Goal: Task Accomplishment & Management: Use online tool/utility

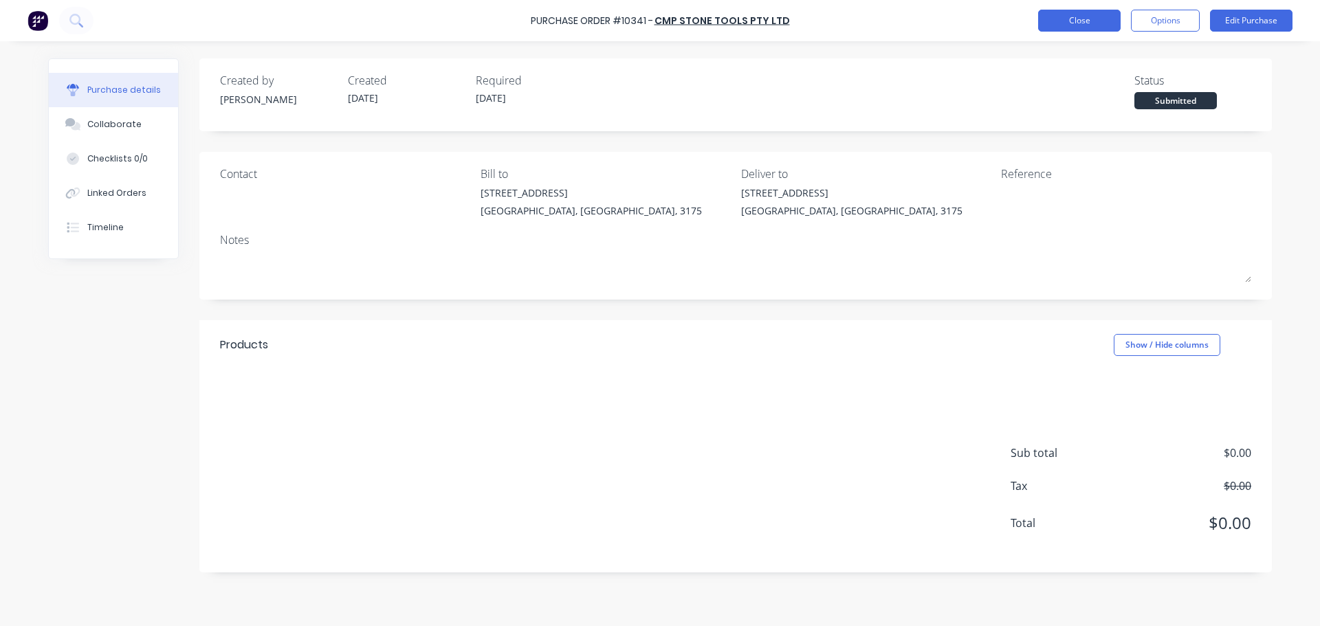
click at [1074, 23] on button "Close" at bounding box center [1079, 21] width 83 height 22
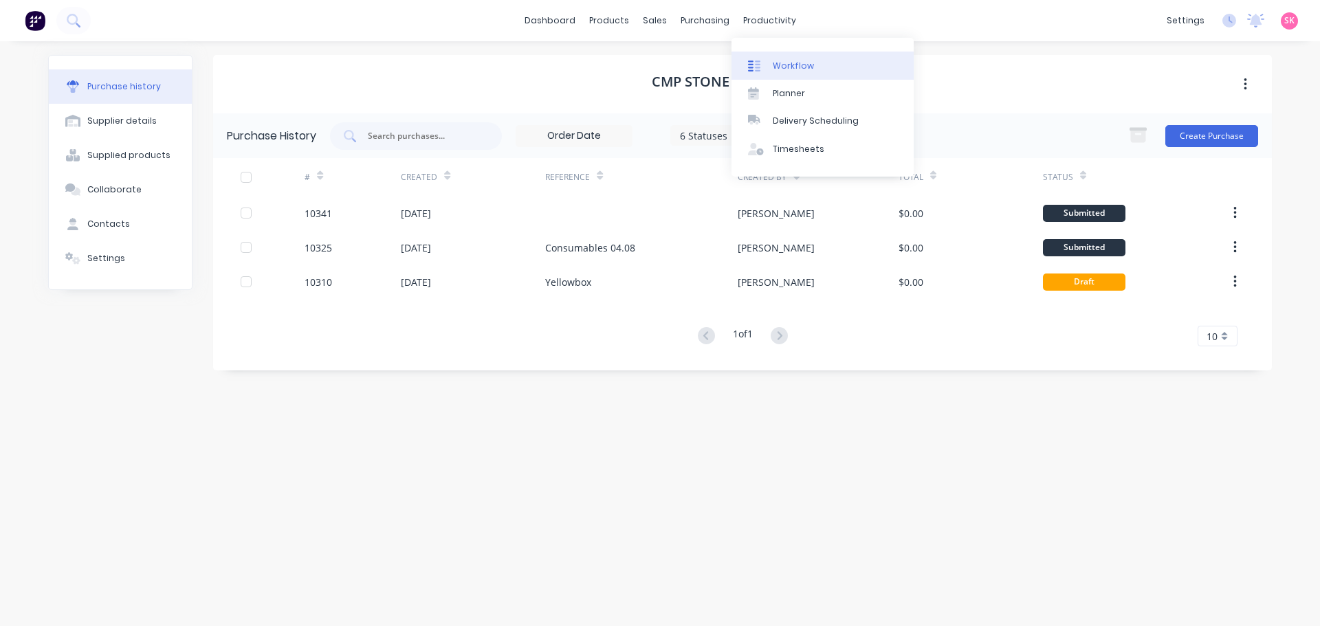
click at [780, 68] on div "Workflow" at bounding box center [793, 66] width 41 height 12
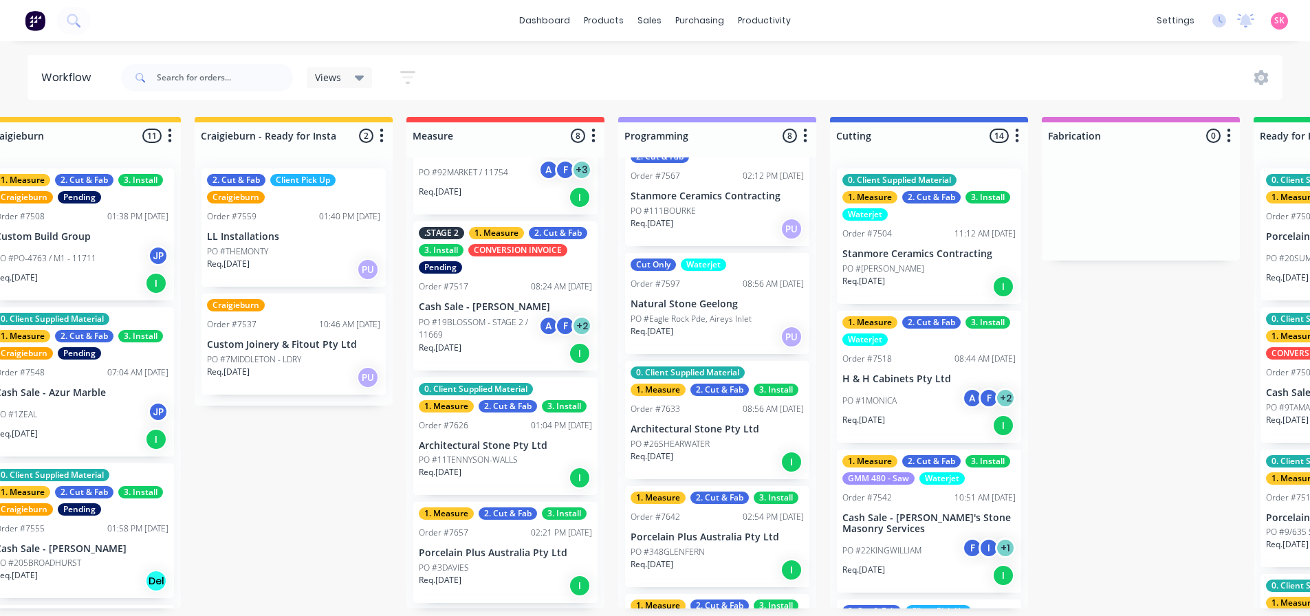
scroll to position [481, 0]
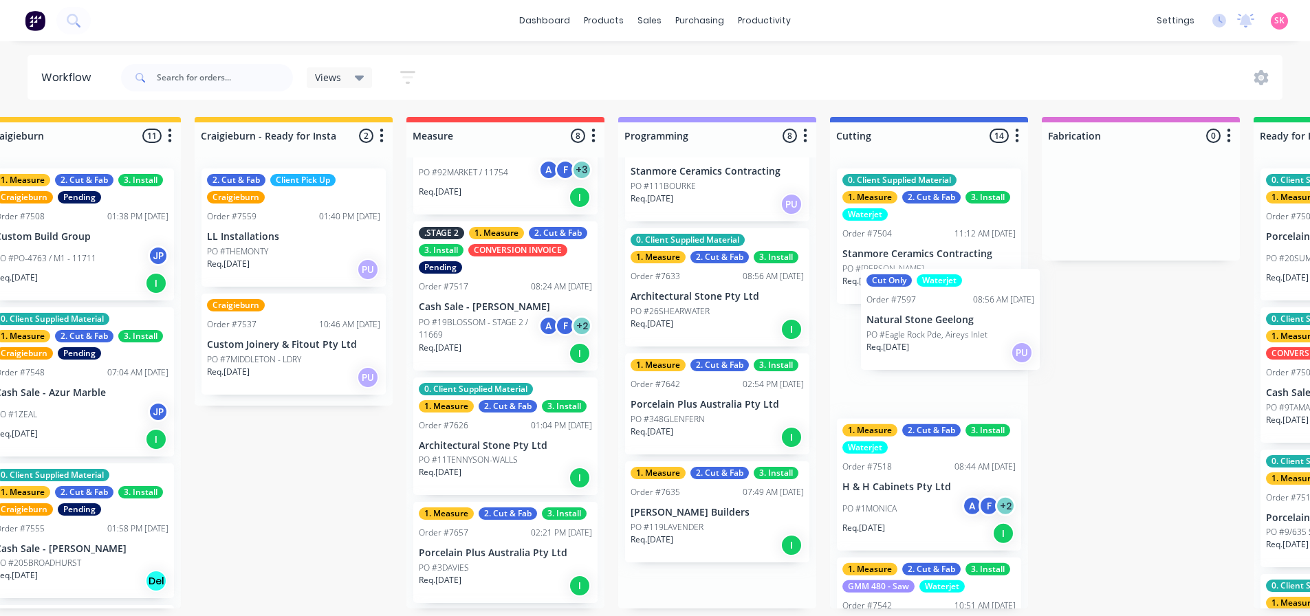
drag, startPoint x: 680, startPoint y: 300, endPoint x: 923, endPoint y: 341, distance: 246.8
click at [923, 341] on div "Submitted 17 Status colour #273444 hex #273444 Save Cancel Summaries Total orde…" at bounding box center [977, 363] width 2493 height 492
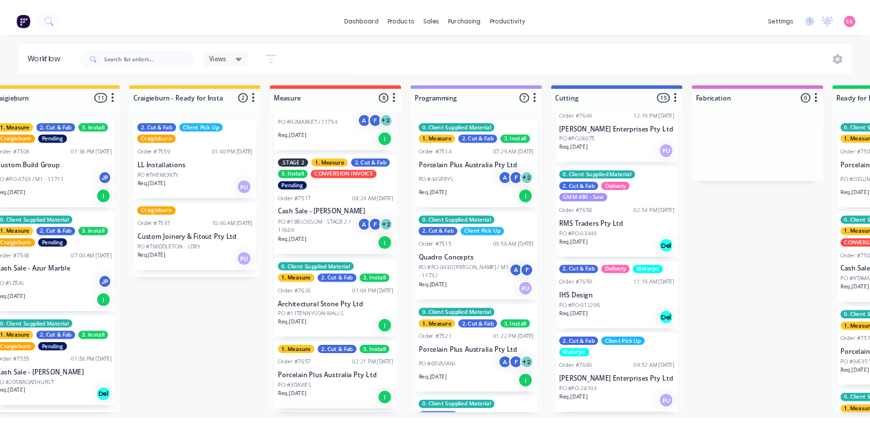
scroll to position [0, 259]
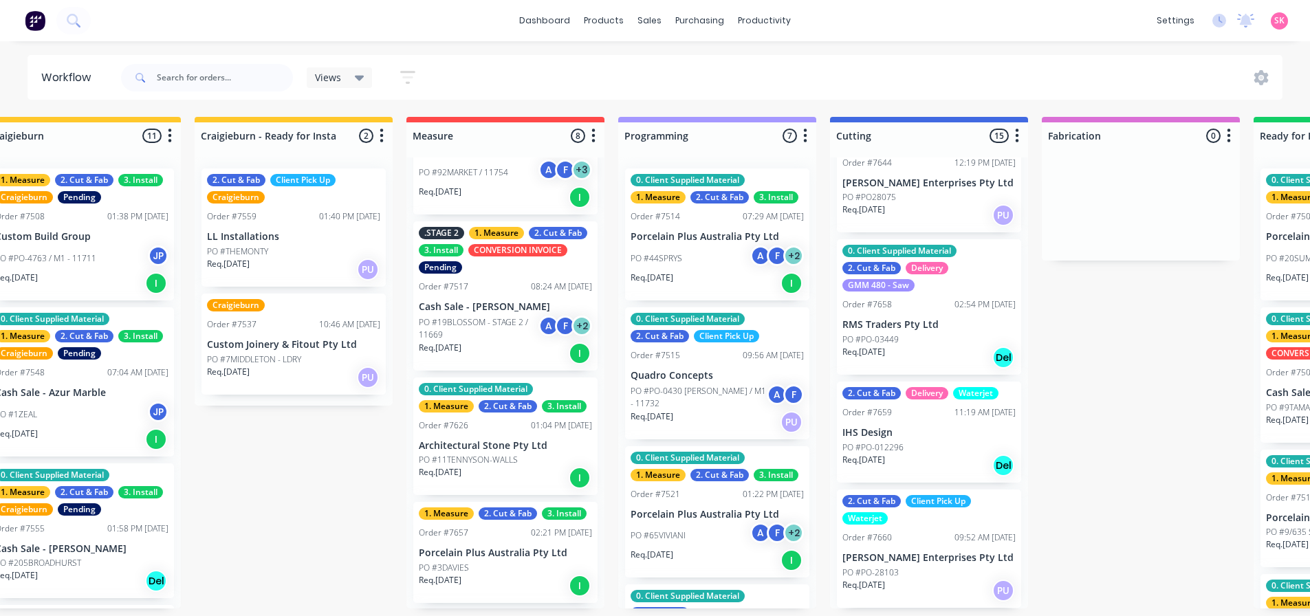
click at [1149, 362] on div "Submitted 17 Status colour #273444 hex #273444 Save Cancel Summaries Total orde…" at bounding box center [977, 363] width 2493 height 492
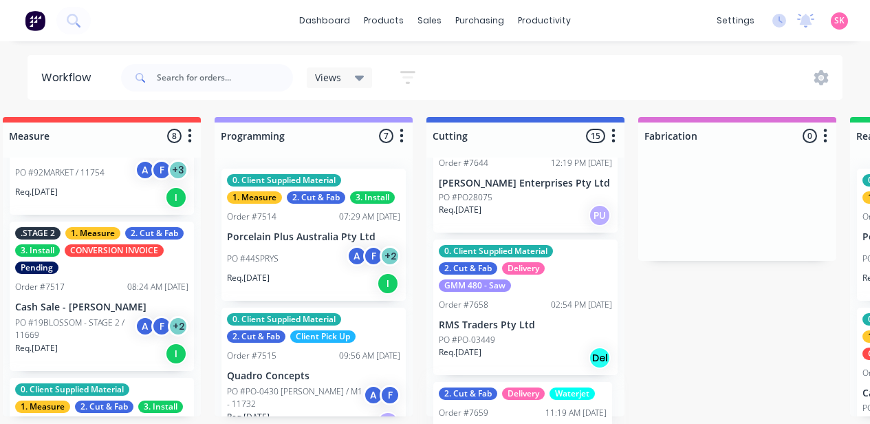
scroll to position [3, 662]
drag, startPoint x: 504, startPoint y: 421, endPoint x: 516, endPoint y: 417, distance: 12.4
click at [516, 416] on div "0. Client Supplied Material 1. Measure 2. Cut & Fab 3. Install Waterjet Order #…" at bounding box center [525, 286] width 198 height 259
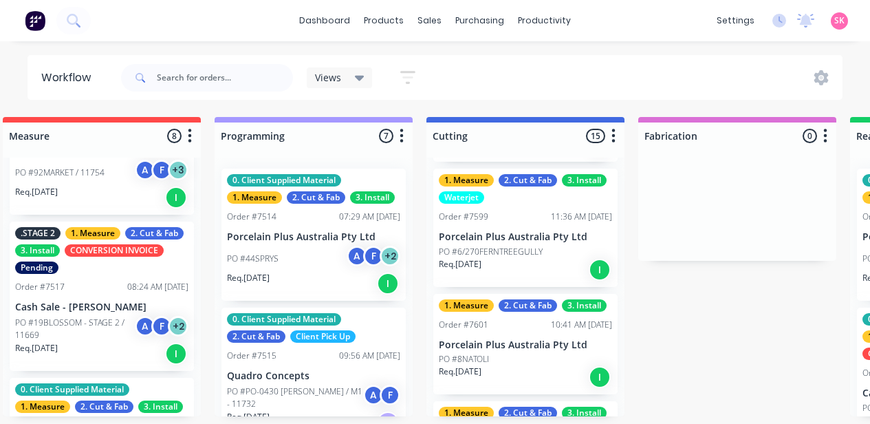
scroll to position [665, 0]
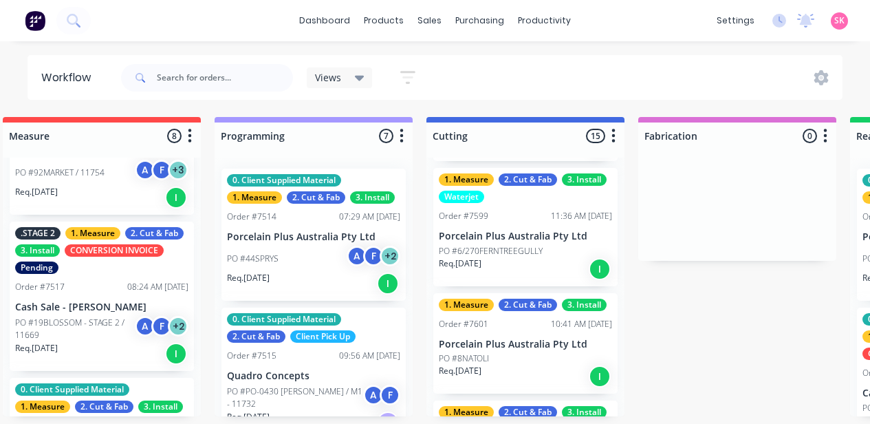
click at [512, 247] on p "PO #6/270FERNTREEGULLY" at bounding box center [491, 251] width 104 height 12
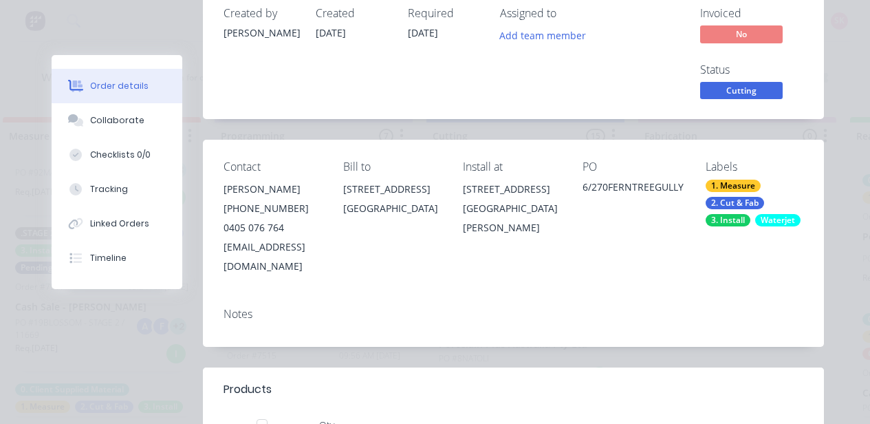
scroll to position [135, 0]
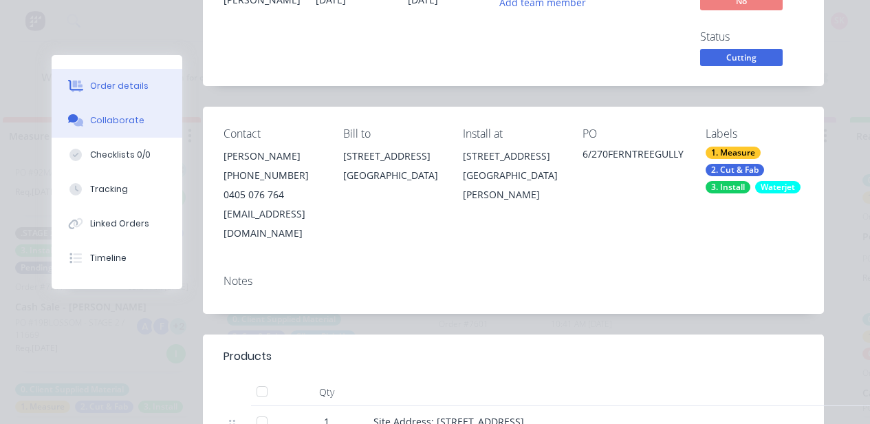
click at [125, 124] on div "Collaborate" at bounding box center [117, 120] width 54 height 12
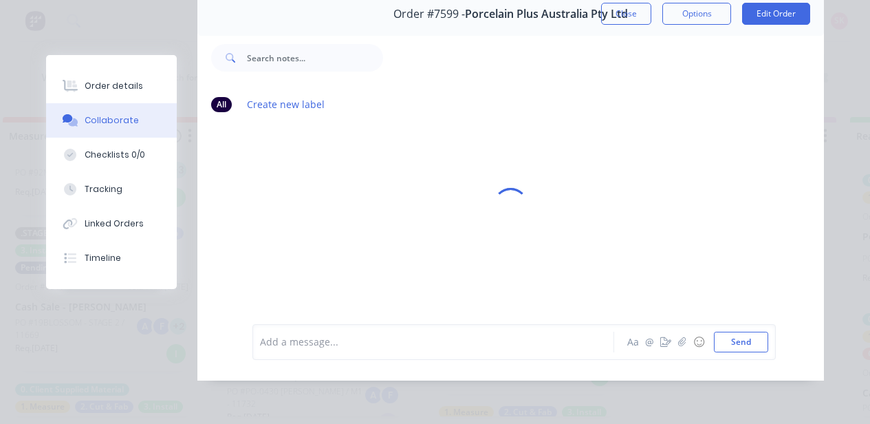
scroll to position [0, 0]
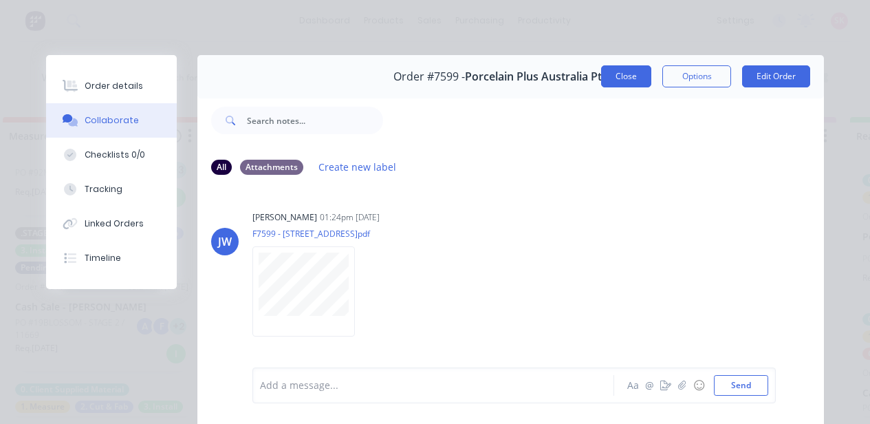
click at [636, 76] on button "Close" at bounding box center [626, 76] width 50 height 22
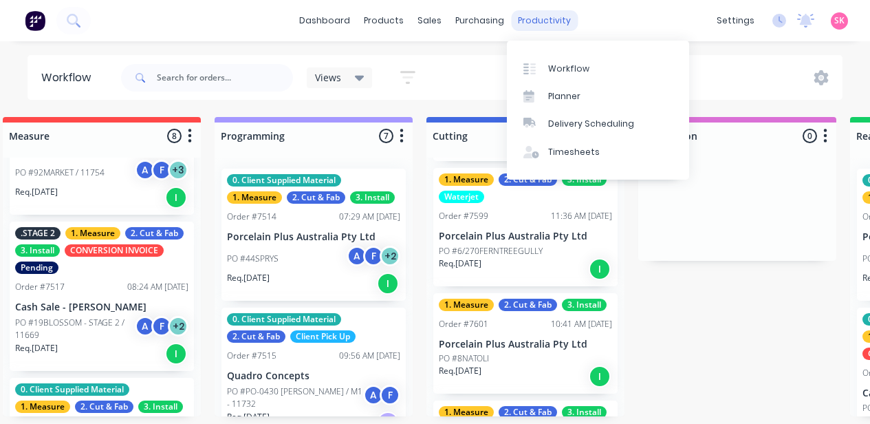
click at [516, 25] on div "productivity" at bounding box center [544, 20] width 67 height 21
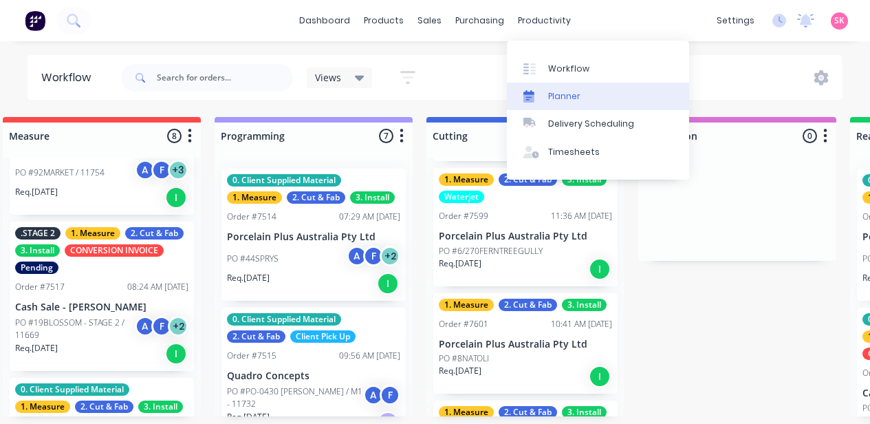
click at [555, 90] on div "Planner" at bounding box center [564, 96] width 32 height 12
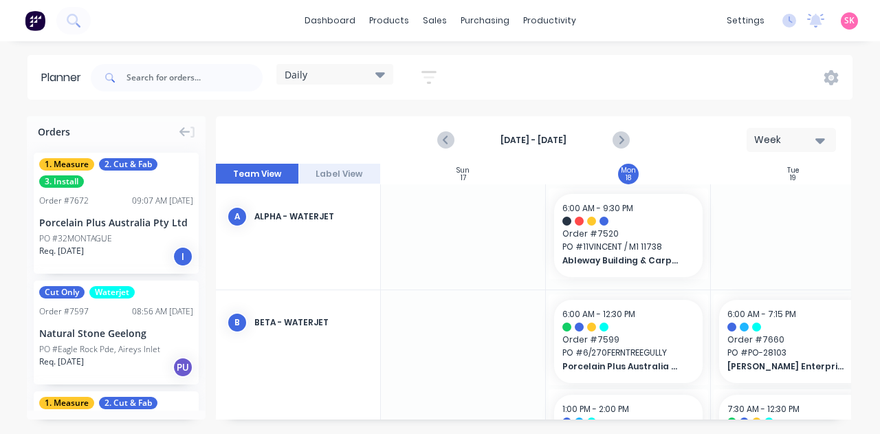
scroll to position [0, 1]
click at [374, 74] on div "Daily" at bounding box center [335, 74] width 100 height 12
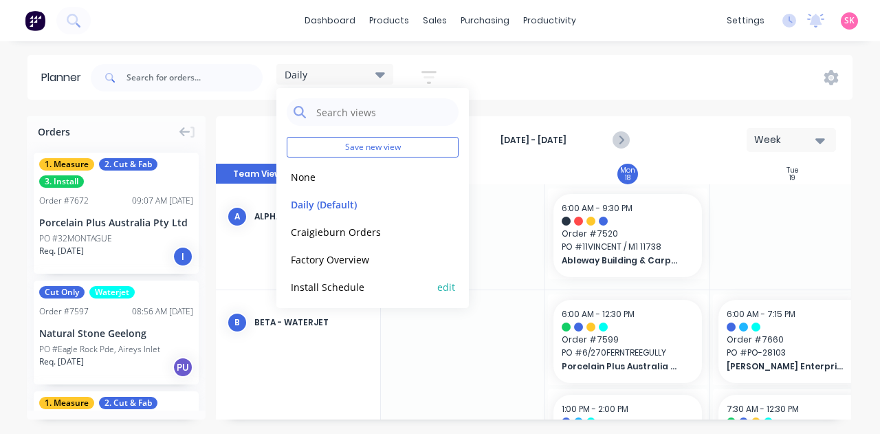
click at [342, 285] on button "Install Schedule" at bounding box center [360, 286] width 146 height 16
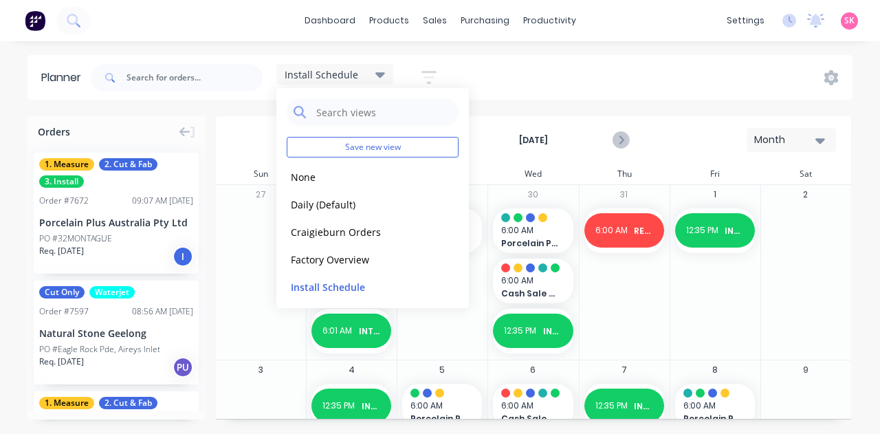
click at [813, 144] on div "Month" at bounding box center [785, 140] width 63 height 14
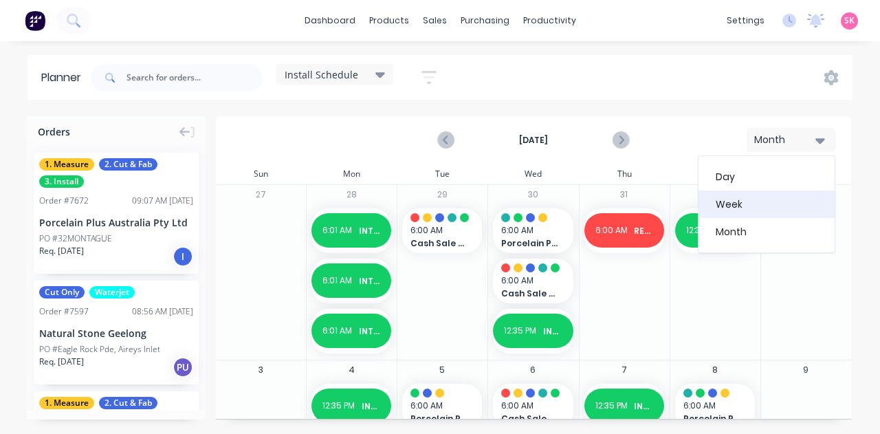
click at [738, 208] on div "Week" at bounding box center [767, 204] width 136 height 28
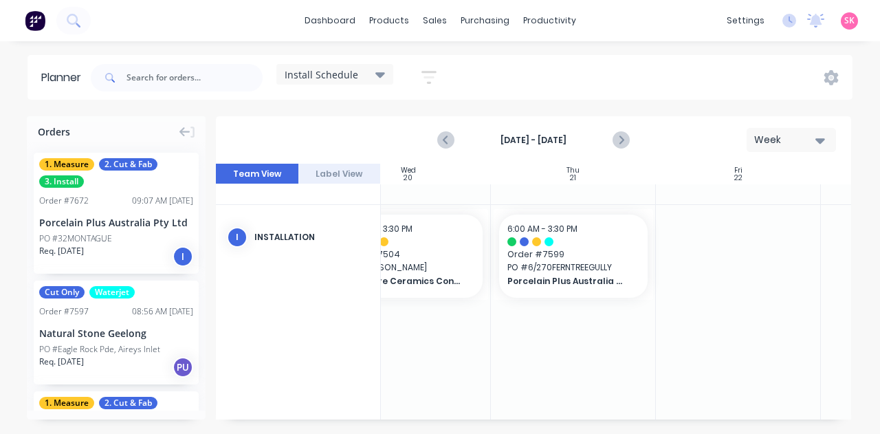
scroll to position [571, 639]
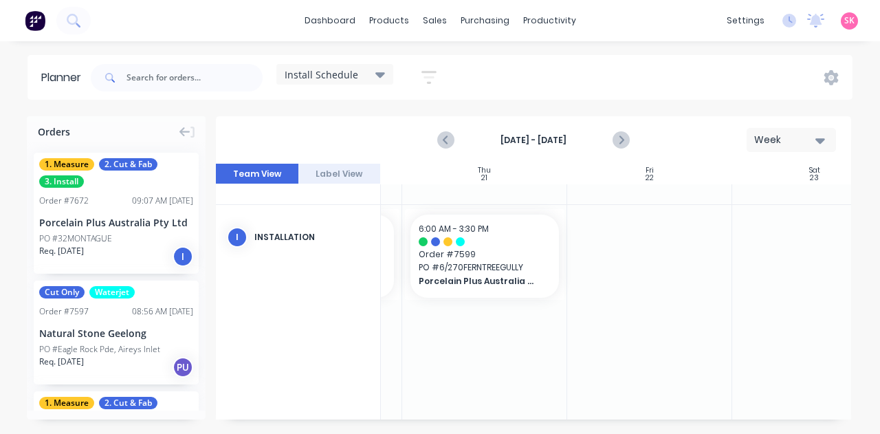
click at [615, 124] on div "[DATE] - [DATE] Week" at bounding box center [533, 140] width 633 height 45
click at [617, 133] on icon "Next page" at bounding box center [620, 140] width 17 height 17
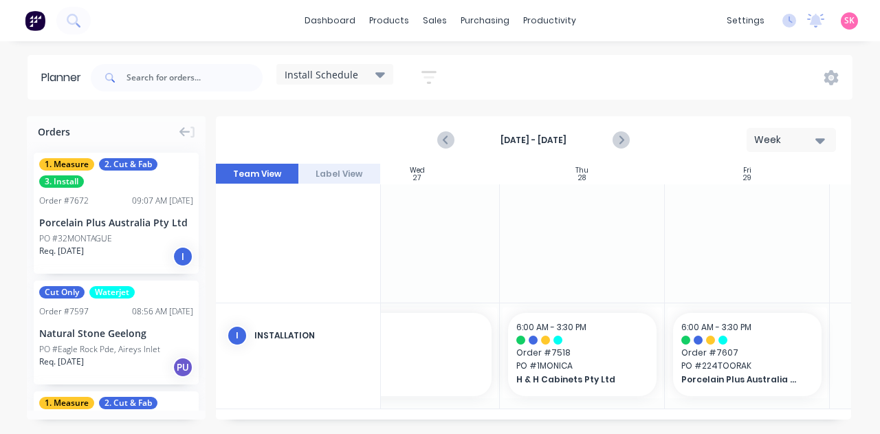
scroll to position [289, 542]
click at [621, 135] on icon "Next page" at bounding box center [620, 140] width 17 height 17
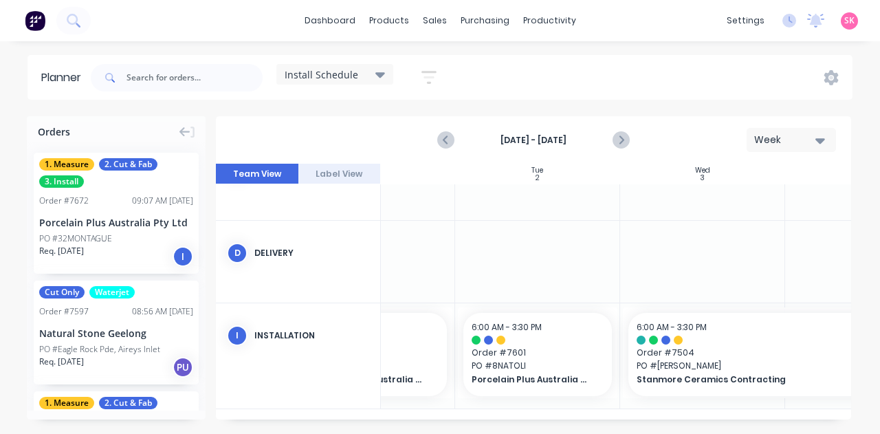
scroll to position [52, 255]
click at [449, 140] on icon "Previous page" at bounding box center [446, 140] width 17 height 17
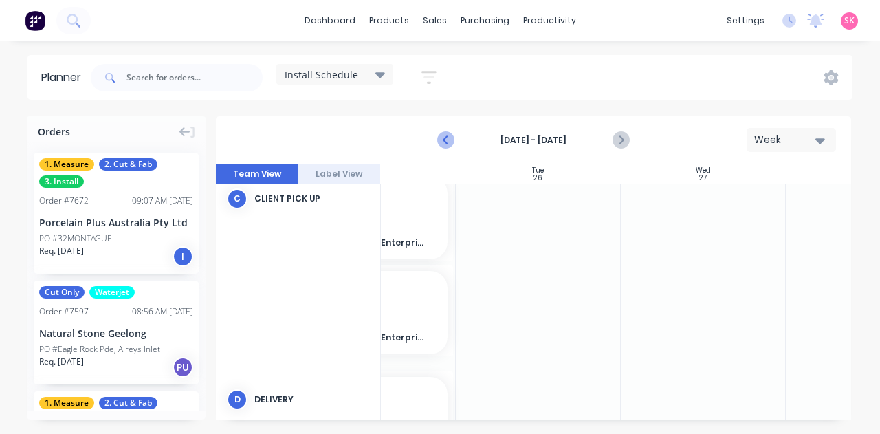
scroll to position [28, 255]
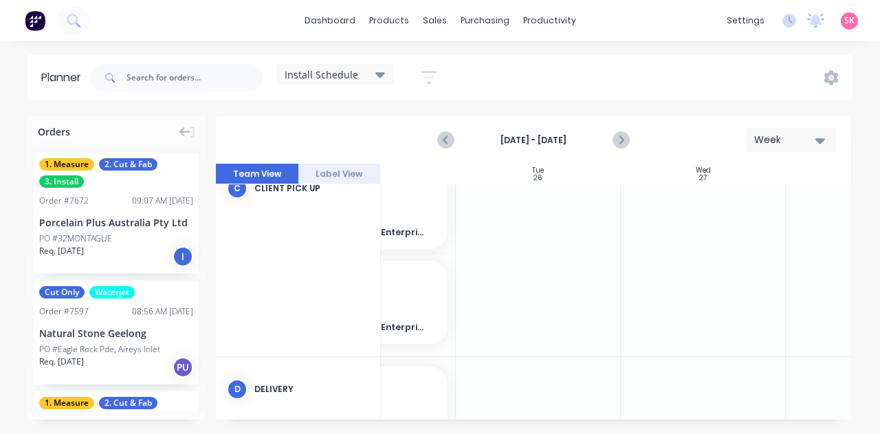
click at [380, 77] on icon at bounding box center [380, 74] width 10 height 15
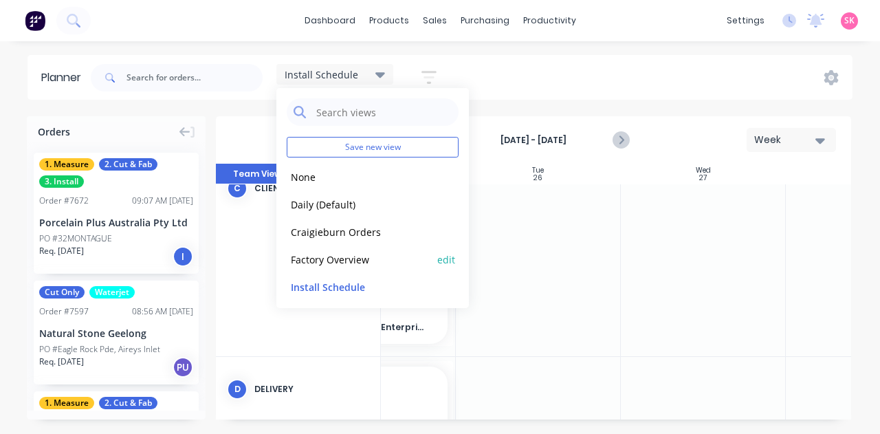
click at [332, 256] on button "Factory Overview" at bounding box center [360, 259] width 146 height 16
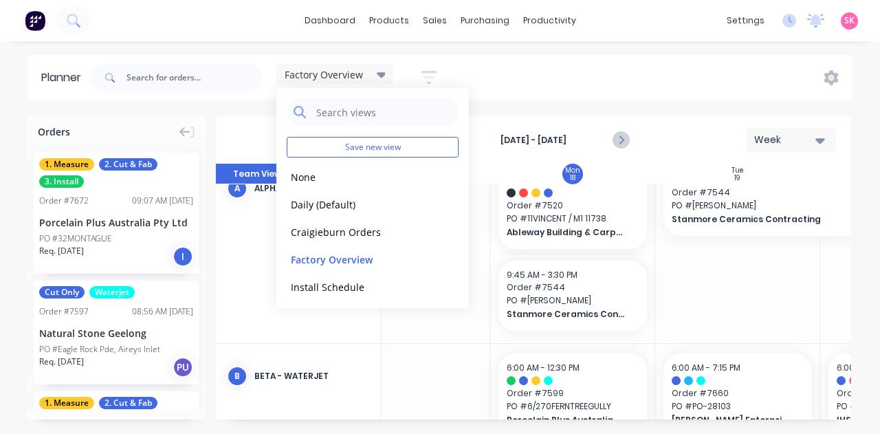
scroll to position [28, 1]
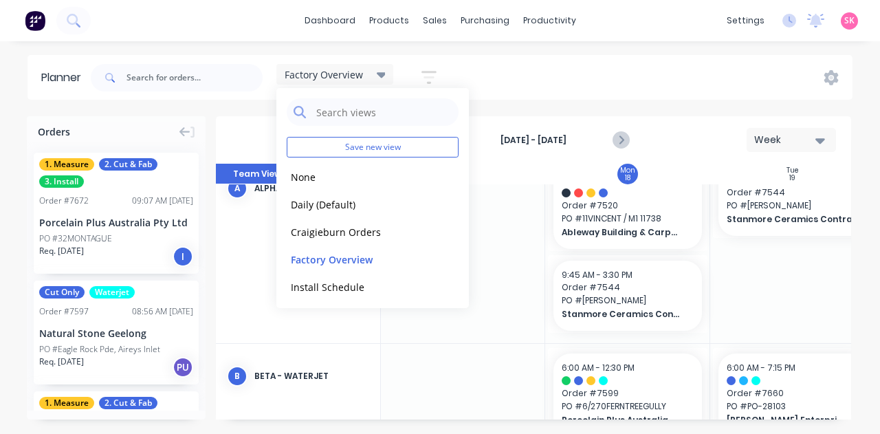
click at [567, 80] on div "Factory Overview Save new view None edit Daily (Default) edit Craigieburn Order…" at bounding box center [470, 77] width 765 height 41
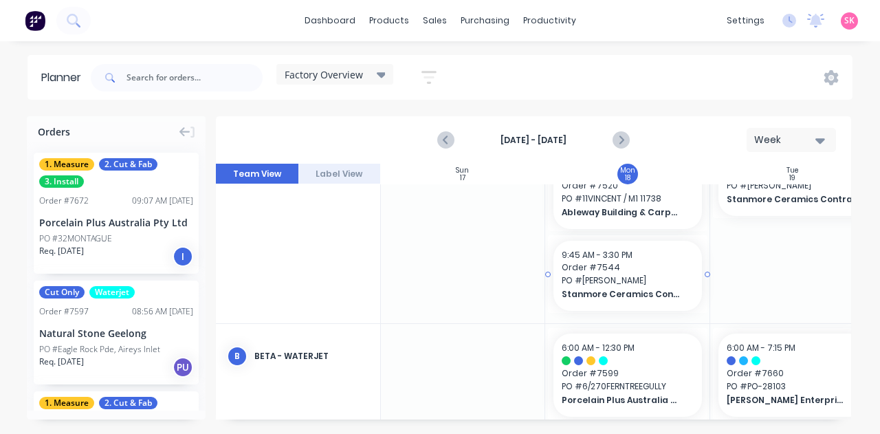
scroll to position [49, 1]
click at [430, 208] on div at bounding box center [462, 228] width 165 height 187
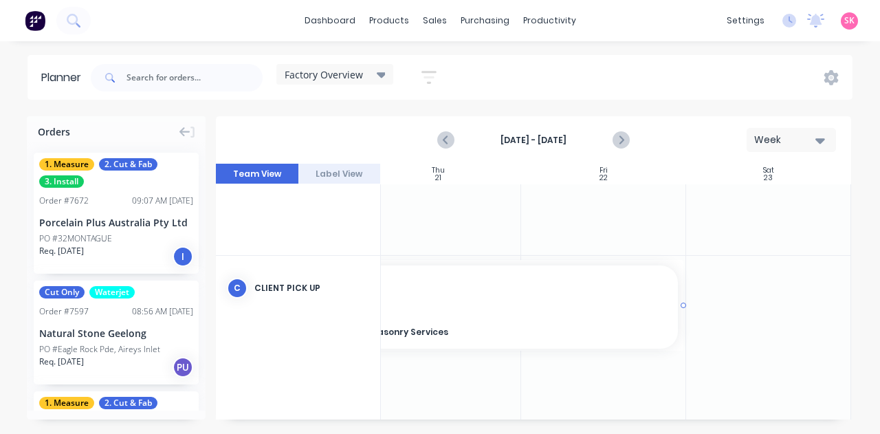
scroll to position [487, 690]
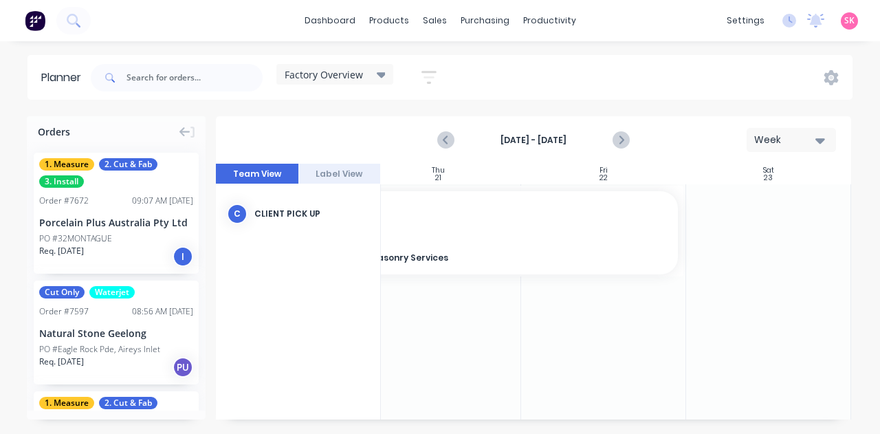
click at [384, 78] on icon at bounding box center [382, 74] width 10 height 15
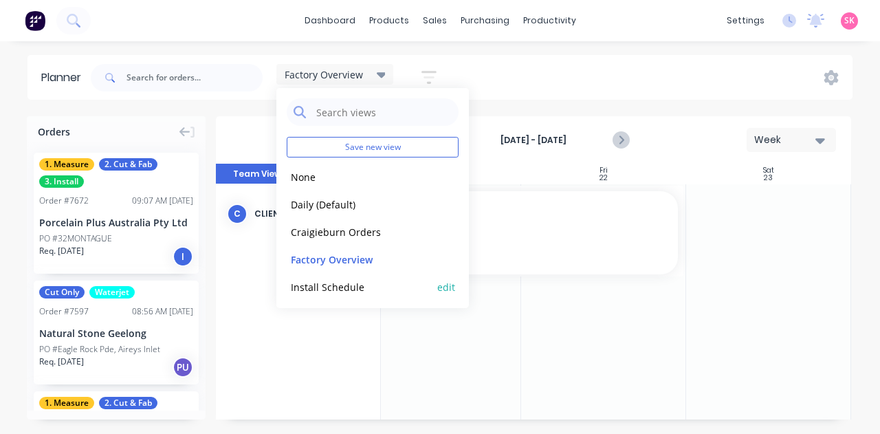
click at [338, 281] on button "Install Schedule" at bounding box center [360, 286] width 146 height 16
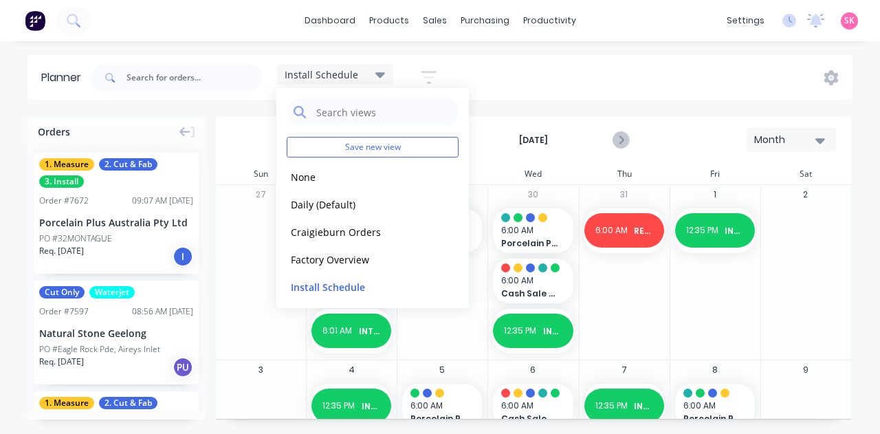
click at [706, 120] on div "[DATE] Month" at bounding box center [533, 140] width 633 height 45
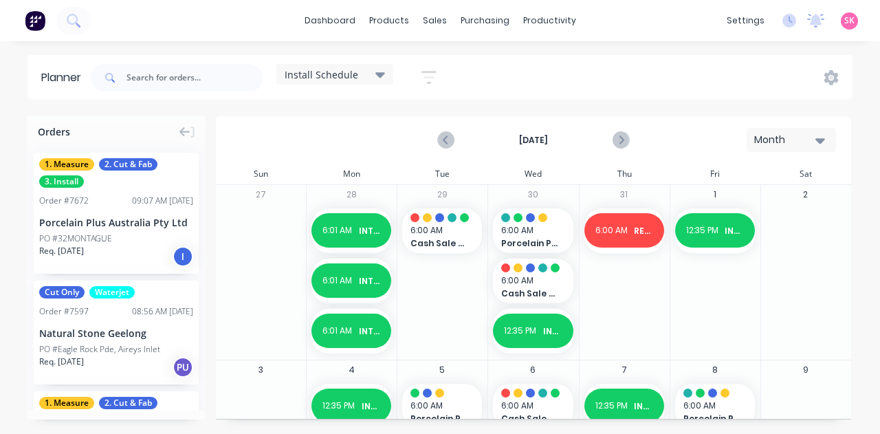
click at [826, 133] on button "Month" at bounding box center [791, 140] width 89 height 24
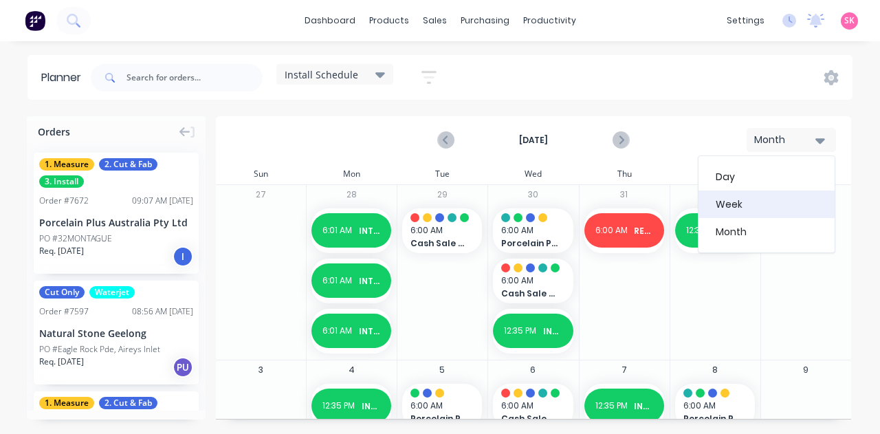
click at [738, 208] on div "Week" at bounding box center [767, 204] width 136 height 28
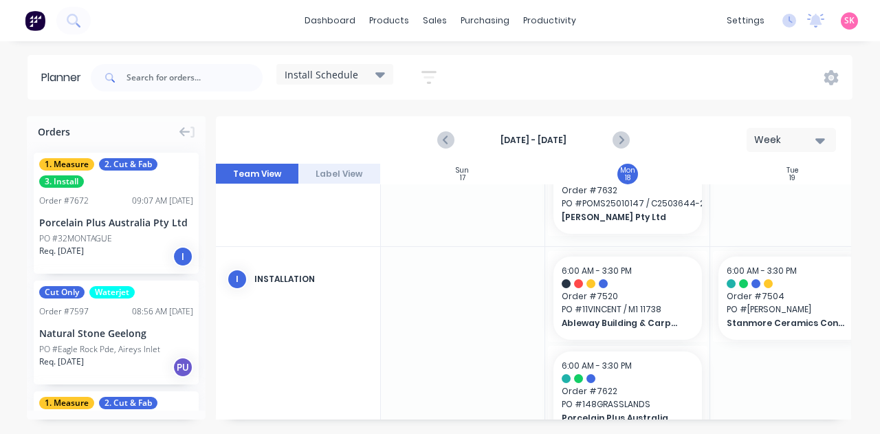
scroll to position [594, 1]
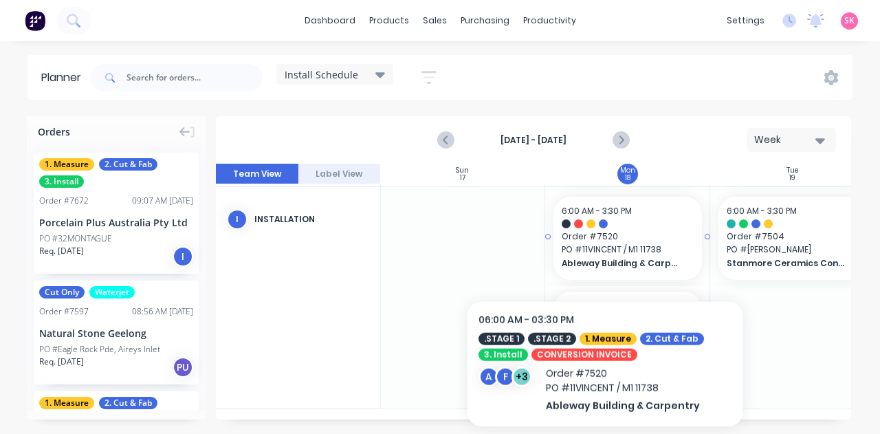
click at [605, 257] on span "Ableway Building & Carpentry" at bounding box center [621, 263] width 119 height 12
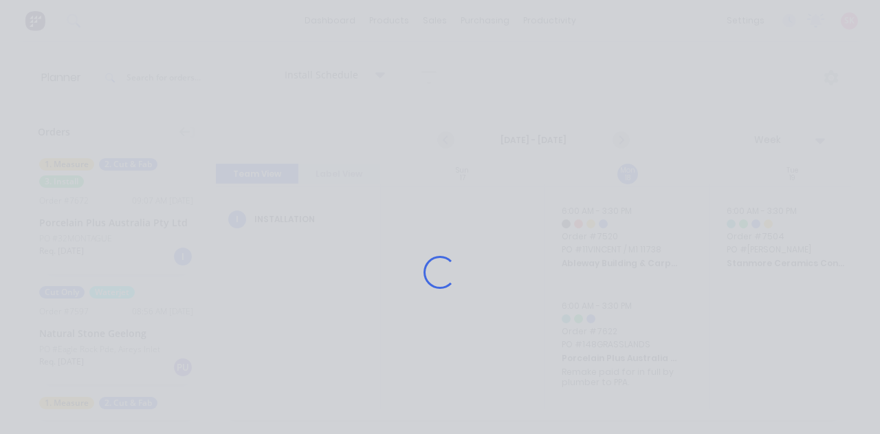
scroll to position [584, 1]
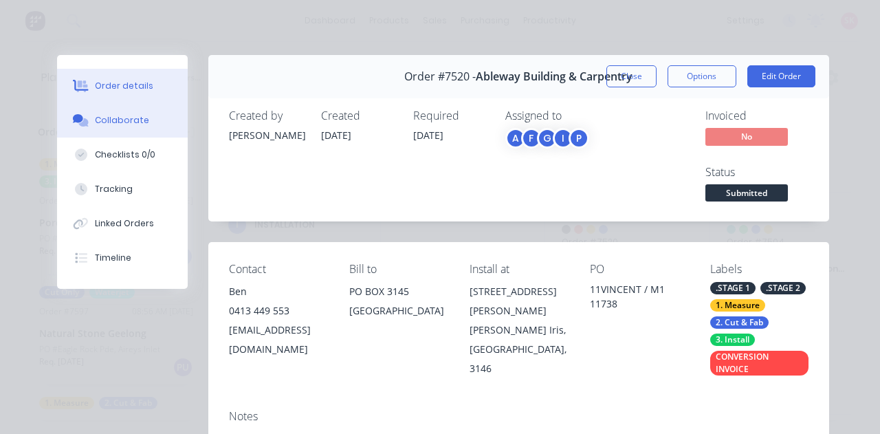
click at [118, 125] on div "Collaborate" at bounding box center [122, 120] width 54 height 12
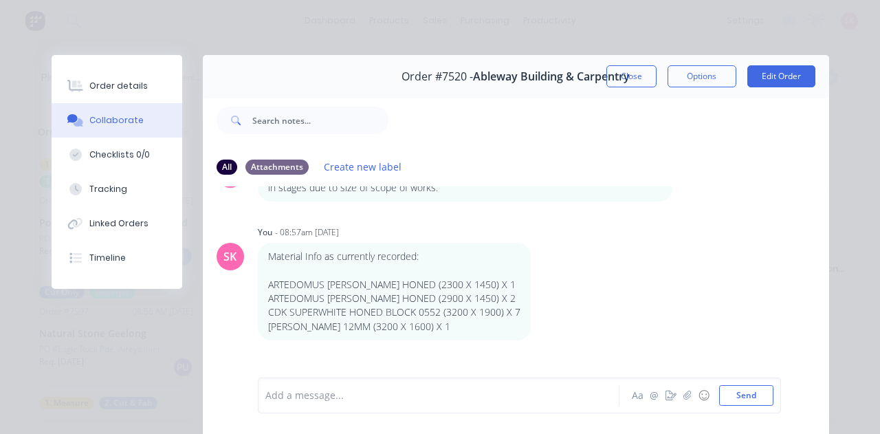
scroll to position [71, 0]
click at [325, 241] on div "Material Info as currently recorded: ARTEDOMUS [PERSON_NAME] HONED (2300 X 1450…" at bounding box center [394, 288] width 273 height 98
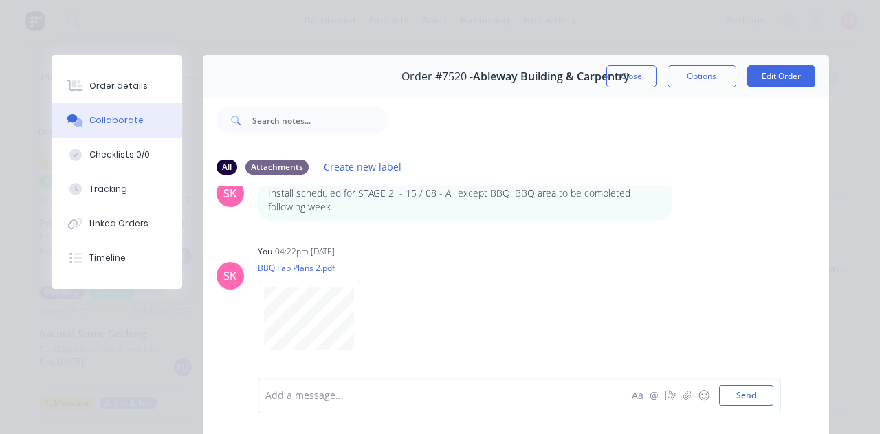
scroll to position [1918, 0]
click at [625, 79] on button "Close" at bounding box center [631, 76] width 50 height 22
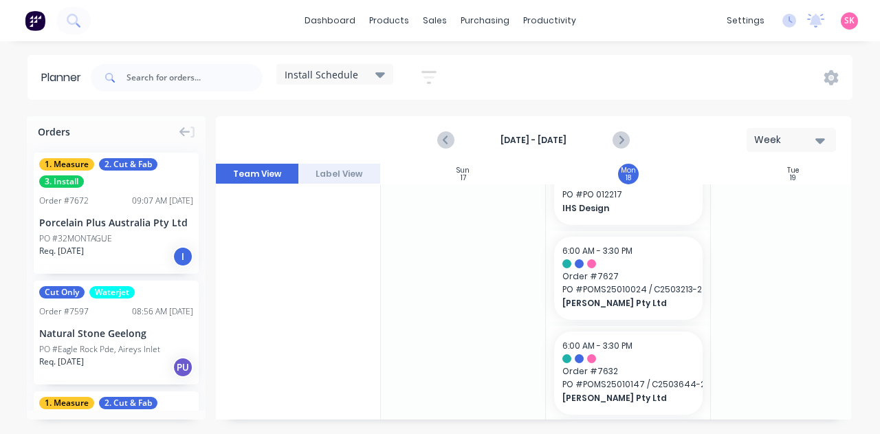
scroll to position [594, 0]
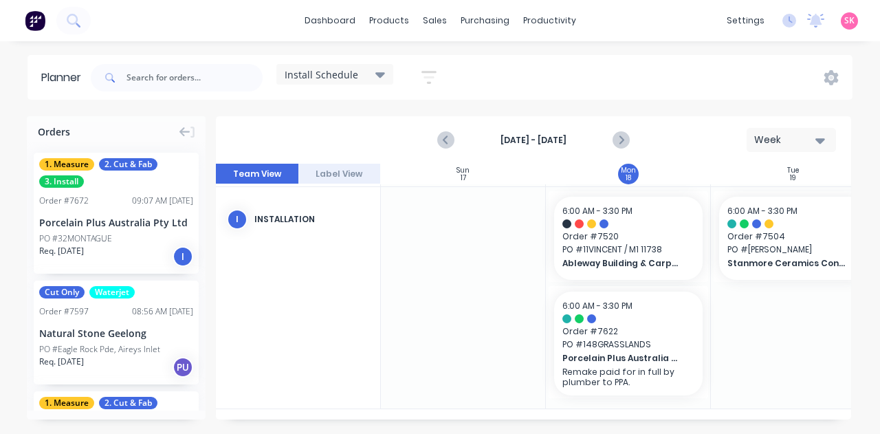
click at [380, 76] on icon at bounding box center [380, 75] width 10 height 6
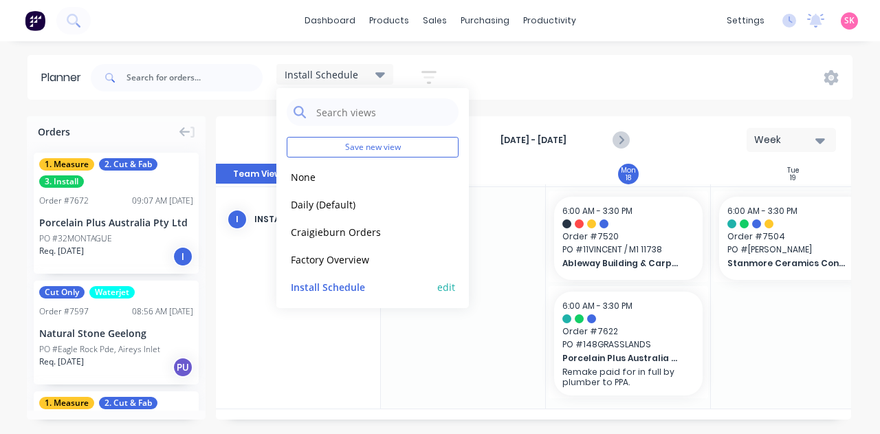
click at [322, 289] on button "Install Schedule" at bounding box center [360, 286] width 146 height 16
